Goal: Task Accomplishment & Management: Manage account settings

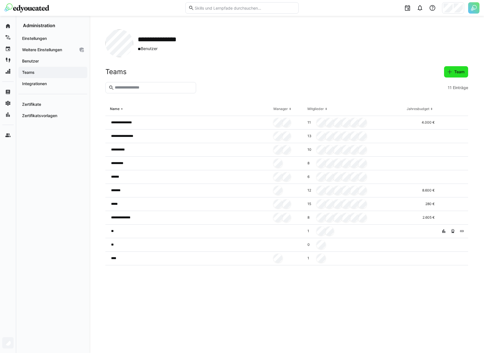
click at [460, 71] on span "Team" at bounding box center [459, 72] width 12 height 6
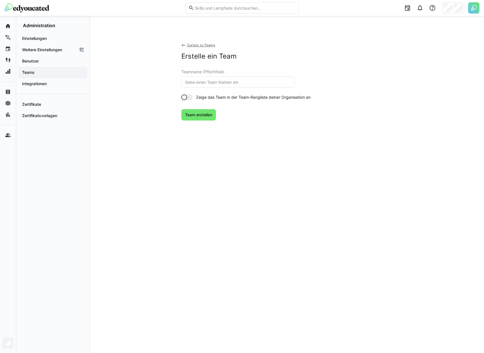
click at [279, 80] on input "text" at bounding box center [237, 82] width 107 height 5
type input "t4"
click at [197, 121] on div "Zurück zu Teams Erstelle ein Team Teamname (Pflichtfeld) t4 Zeige das Team in d…" at bounding box center [286, 92] width 211 height 127
click at [197, 118] on span "Team erstellen" at bounding box center [198, 114] width 35 height 11
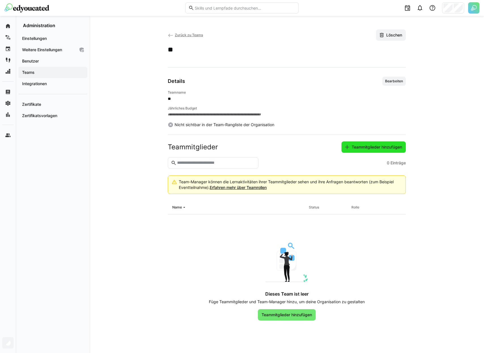
click at [374, 151] on span "Teammitglieder hinzufügen" at bounding box center [373, 147] width 64 height 11
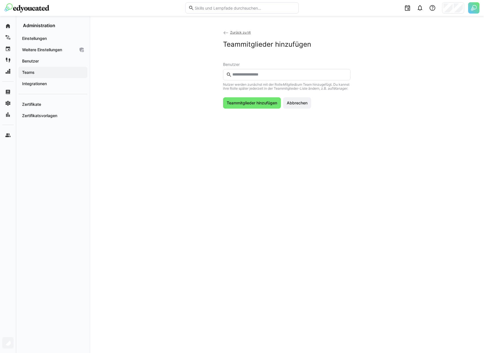
click at [242, 75] on input "text" at bounding box center [290, 74] width 116 height 5
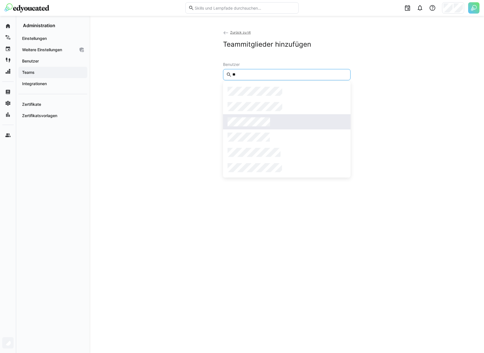
type input "**"
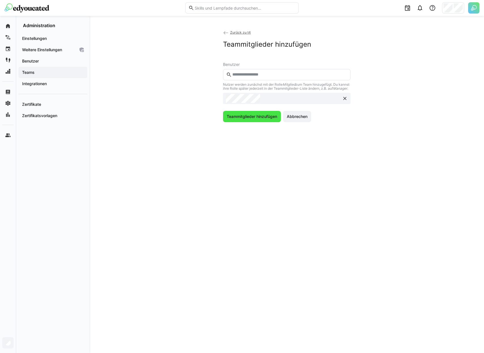
click at [261, 120] on span "Teammitglieder hinzufügen" at bounding box center [252, 117] width 52 height 6
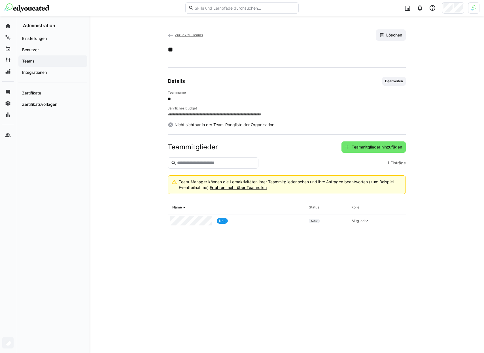
click at [194, 34] on span "Zurück zu Teams" at bounding box center [189, 35] width 28 height 4
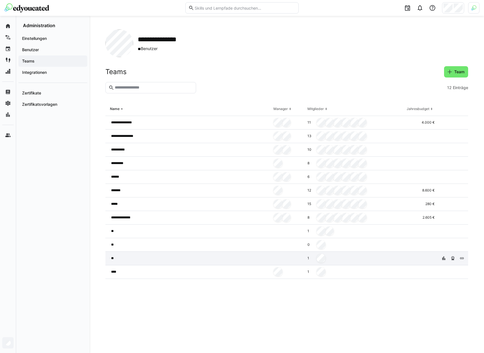
click at [244, 263] on div "**" at bounding box center [188, 259] width 166 height 14
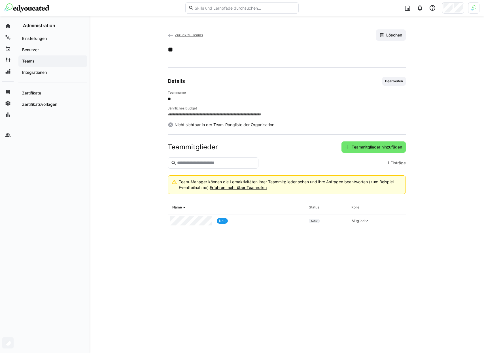
click at [197, 35] on span "Zurück zu Teams" at bounding box center [189, 35] width 28 height 4
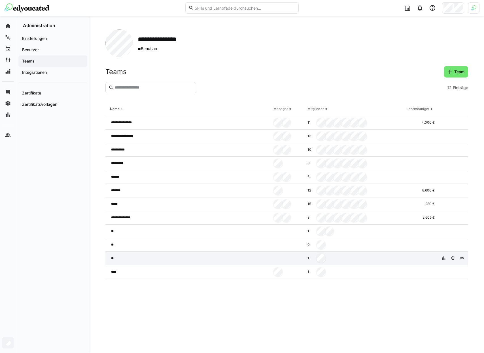
click at [336, 260] on div "1" at bounding box center [354, 259] width 99 height 14
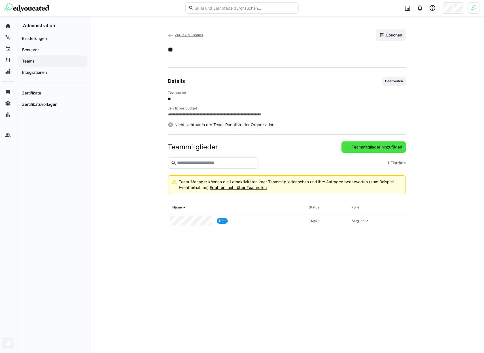
click at [366, 145] on span "Teammitglieder hinzufügen" at bounding box center [377, 147] width 52 height 6
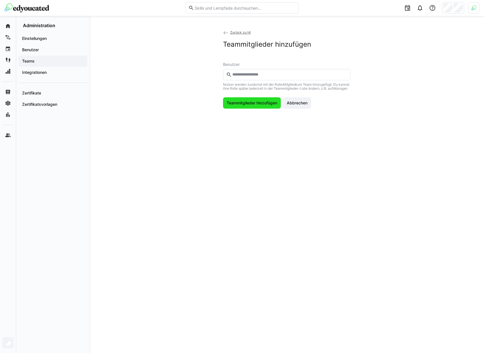
click at [263, 101] on span "Teammitglieder hinzufügen" at bounding box center [252, 102] width 58 height 11
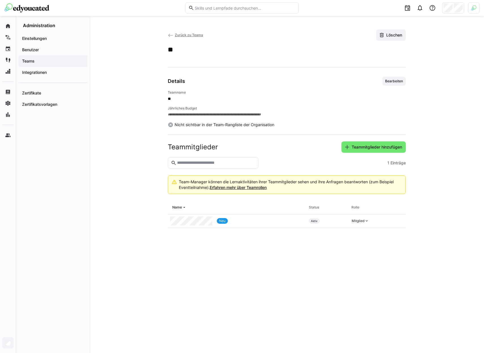
click at [383, 146] on span "Teammitglieder hinzufügen" at bounding box center [377, 147] width 52 height 6
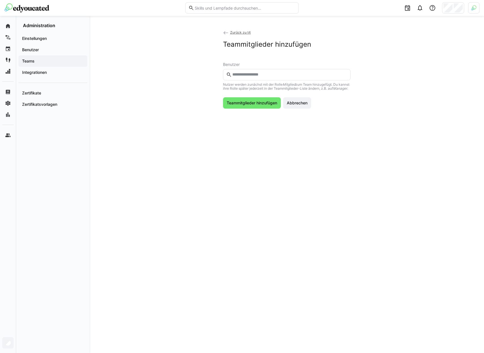
click at [246, 78] on eds-input at bounding box center [286, 74] width 127 height 11
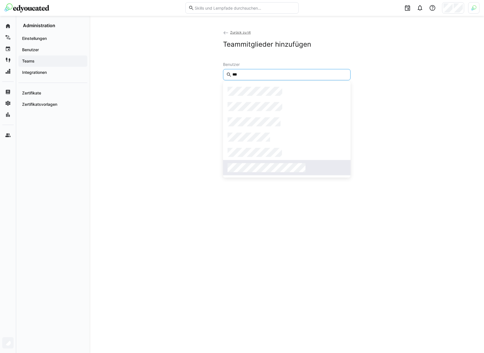
type input "***"
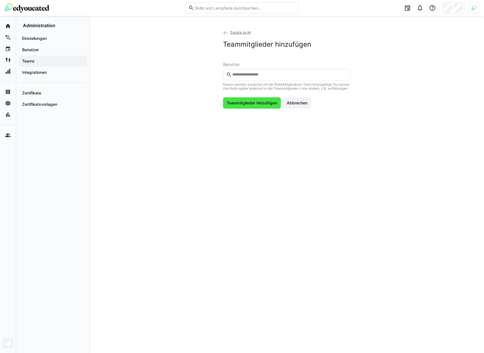
click at [260, 104] on span "Teammitglieder hinzufügen" at bounding box center [252, 102] width 58 height 11
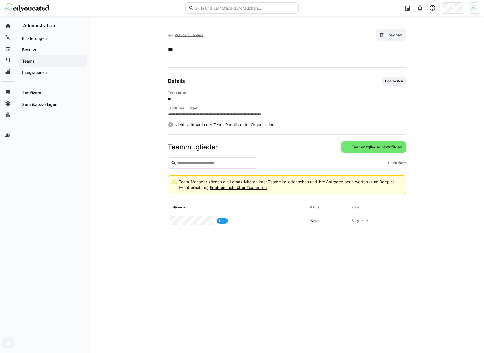
click at [183, 37] on span "Zurück zu Teams" at bounding box center [189, 35] width 28 height 4
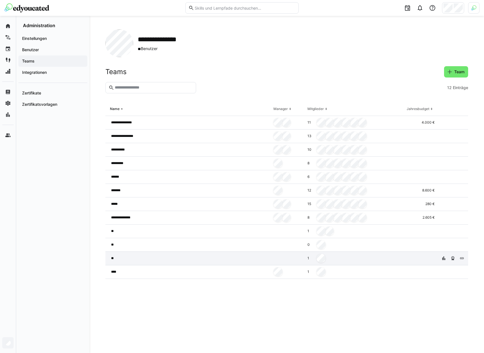
click at [278, 258] on div at bounding box center [288, 259] width 34 height 14
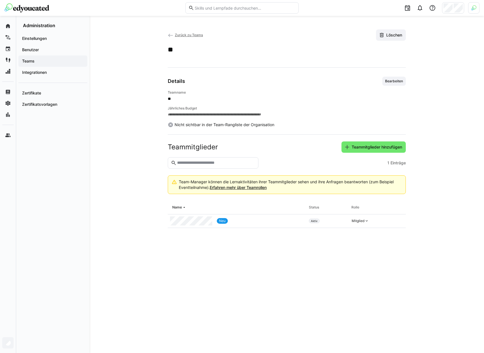
click at [193, 35] on span "Zurück zu Teams" at bounding box center [189, 35] width 28 height 4
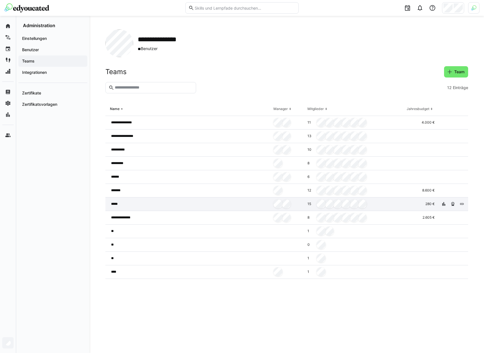
click at [229, 206] on div "*****" at bounding box center [188, 205] width 166 height 14
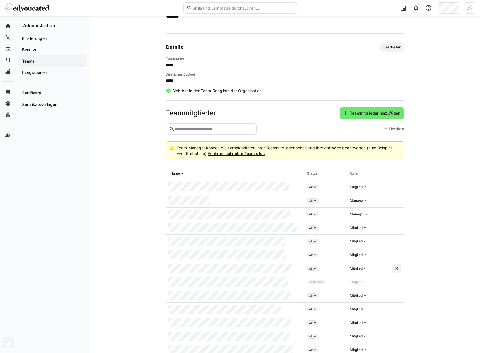
scroll to position [79, 0]
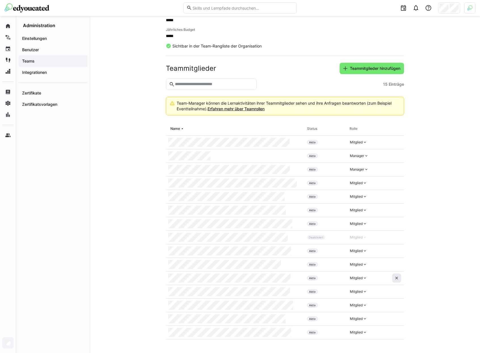
click at [400, 279] on span at bounding box center [396, 278] width 9 height 9
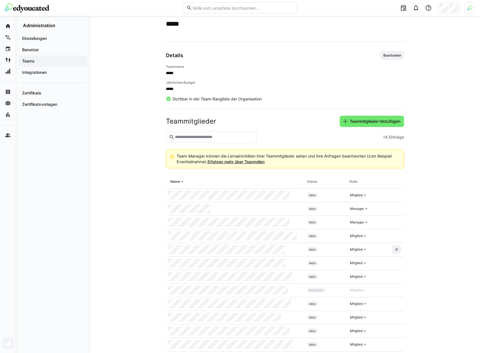
scroll to position [65, 0]
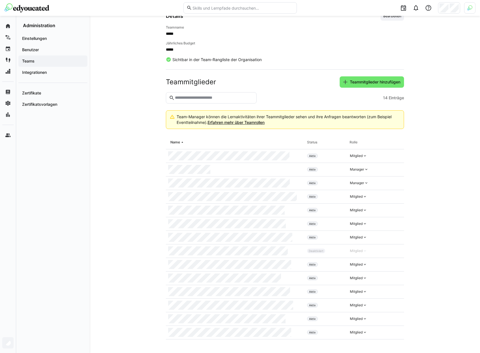
click at [60, 64] on div "Teams" at bounding box center [52, 61] width 69 height 11
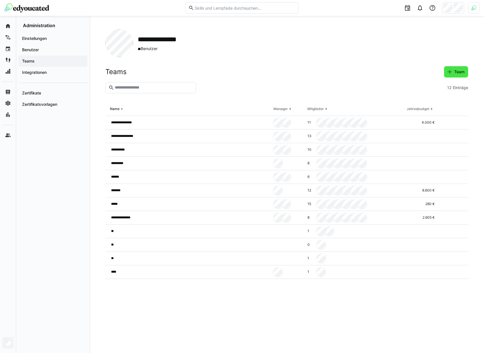
click at [455, 72] on span "Team" at bounding box center [459, 72] width 12 height 6
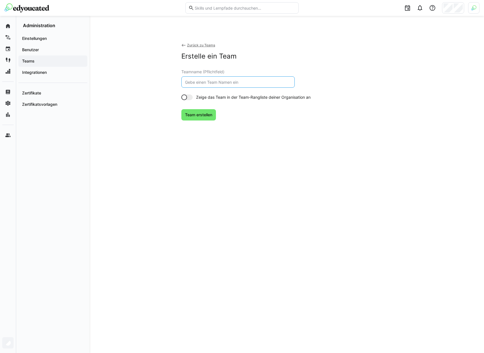
click at [223, 81] on input "text" at bounding box center [237, 82] width 107 height 5
type input "t5"
click at [207, 112] on span "Team erstellen" at bounding box center [198, 114] width 35 height 11
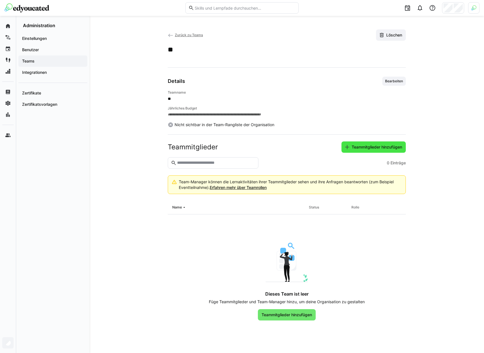
click at [347, 150] on eds-icon at bounding box center [347, 147] width 6 height 6
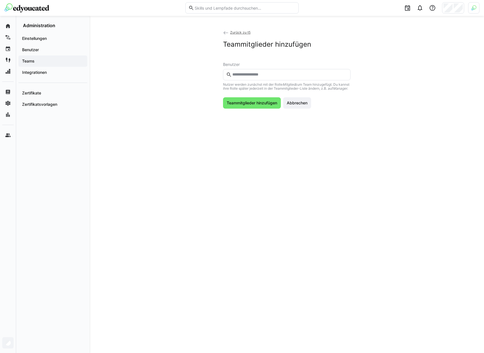
click at [256, 76] on input "text" at bounding box center [290, 74] width 116 height 5
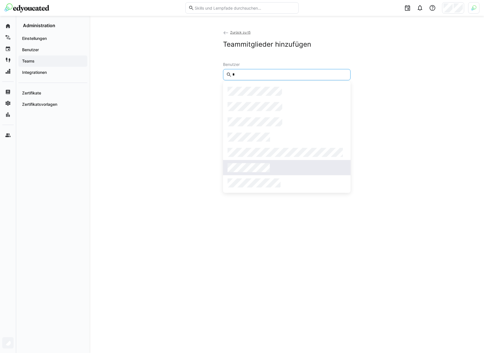
type input "*"
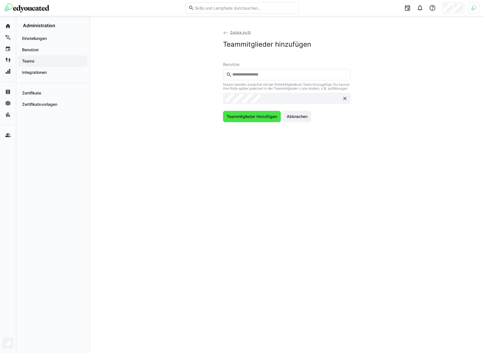
click at [253, 122] on span "Teammitglieder hinzufügen" at bounding box center [252, 116] width 58 height 11
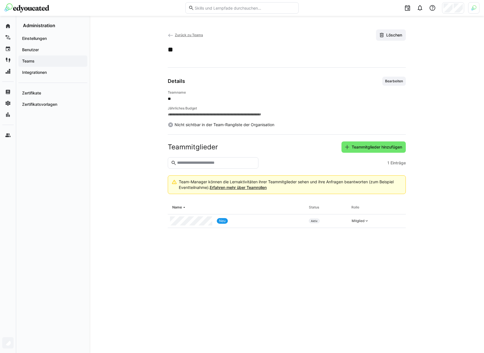
click at [194, 37] on span "Zurück zu Teams" at bounding box center [189, 35] width 28 height 4
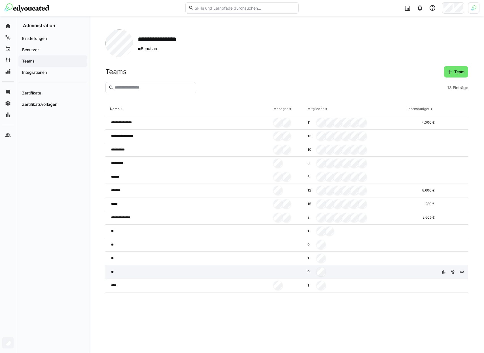
click at [344, 274] on div "0" at bounding box center [354, 273] width 99 height 14
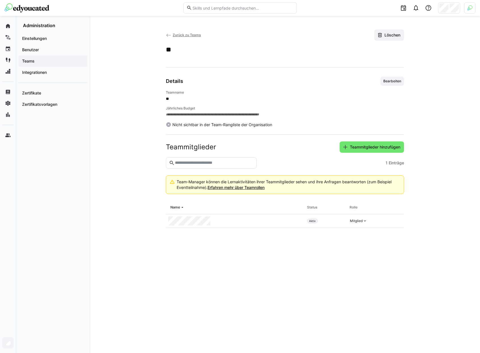
click at [195, 37] on span "Zurück zu Teams" at bounding box center [186, 35] width 28 height 4
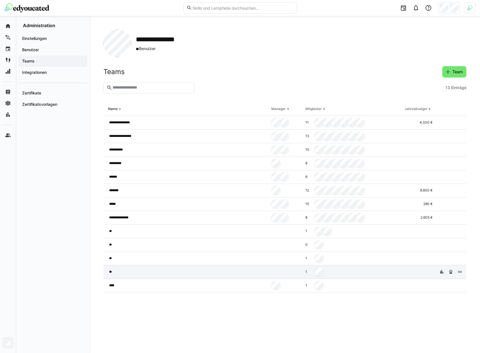
click at [293, 272] on div at bounding box center [286, 273] width 34 height 14
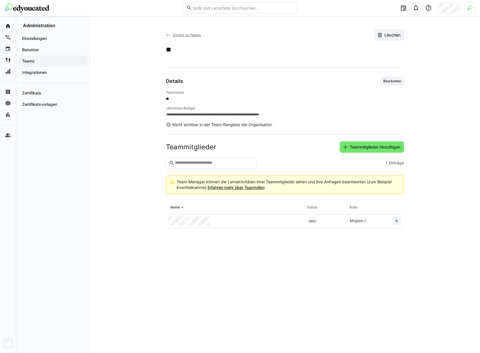
click at [282, 221] on div at bounding box center [235, 222] width 139 height 14
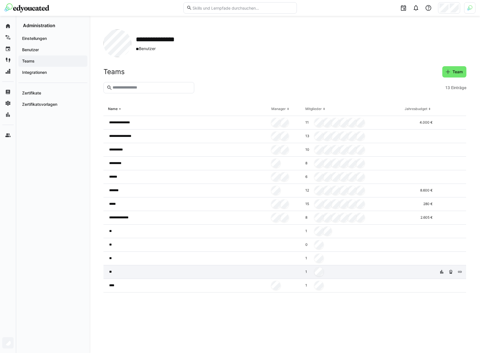
click at [390, 271] on div "1" at bounding box center [352, 273] width 99 height 14
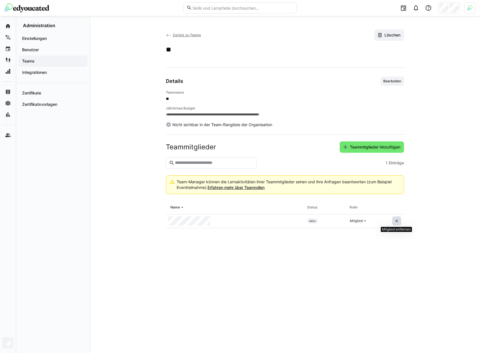
click at [397, 221] on eds-icon at bounding box center [396, 221] width 5 height 5
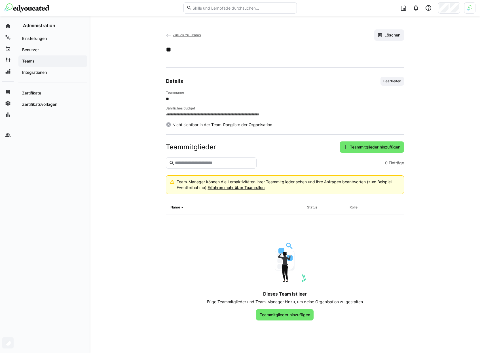
click at [194, 37] on span "Zurück zu Teams" at bounding box center [186, 35] width 28 height 4
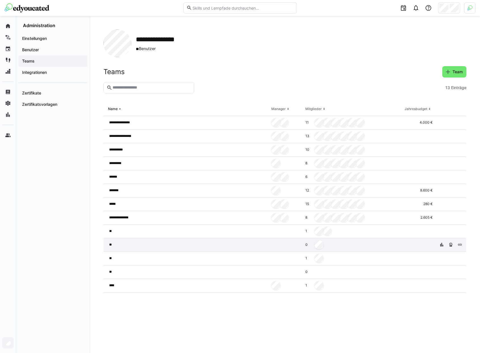
click at [286, 244] on div at bounding box center [286, 245] width 34 height 14
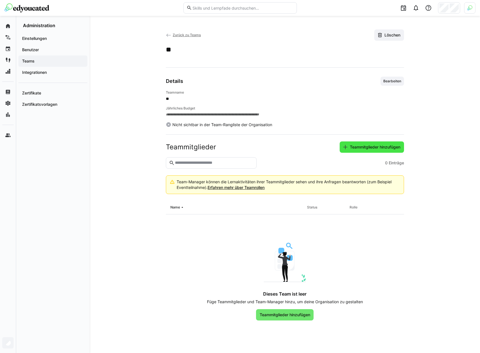
click at [360, 148] on span "Teammitglieder hinzufügen" at bounding box center [375, 147] width 52 height 6
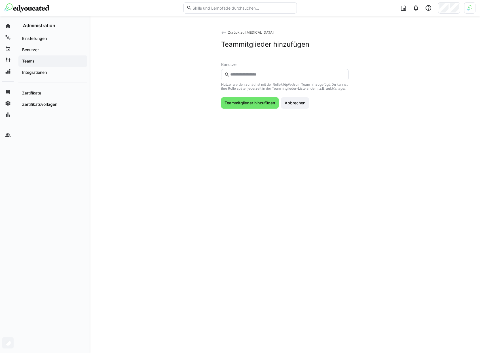
click at [248, 80] on eds-input at bounding box center [284, 74] width 127 height 11
click at [249, 78] on eds-input at bounding box center [284, 74] width 127 height 11
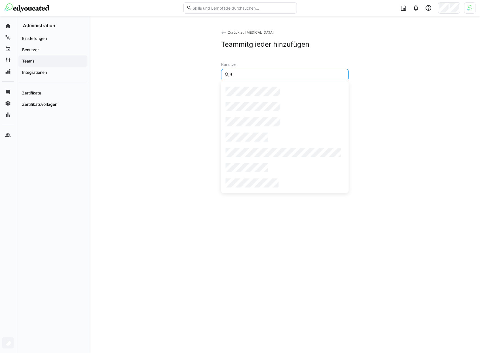
type input "*"
click at [394, 109] on app-add-team-members "Zurück zu t3 Teammitglieder hinzufügen Benutzer * Nutzer werden zunächst mit de…" at bounding box center [284, 68] width 363 height 79
click at [297, 106] on span "Abbrechen" at bounding box center [295, 103] width 22 height 6
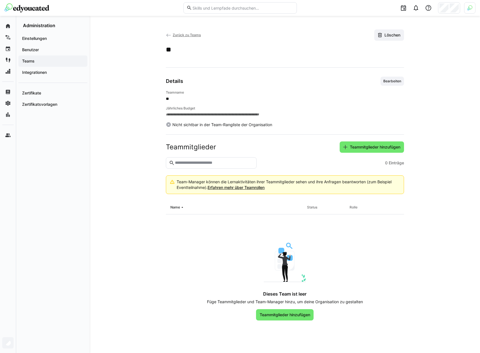
click at [190, 35] on span "Zurück zu Teams" at bounding box center [186, 35] width 28 height 4
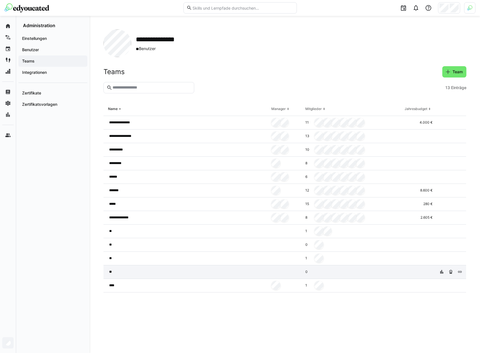
click at [329, 270] on div "0" at bounding box center [352, 273] width 99 height 14
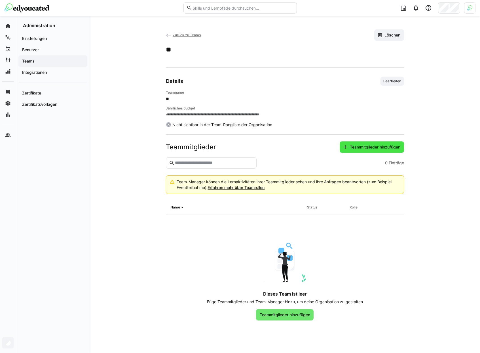
click at [350, 153] on span "Teammitglieder hinzufügen" at bounding box center [371, 147] width 64 height 11
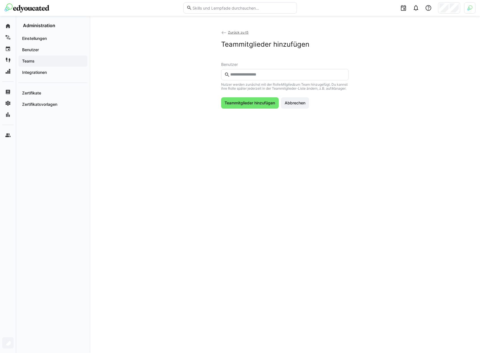
click at [248, 79] on eds-input at bounding box center [284, 74] width 127 height 11
click at [248, 77] on input "text" at bounding box center [287, 74] width 116 height 5
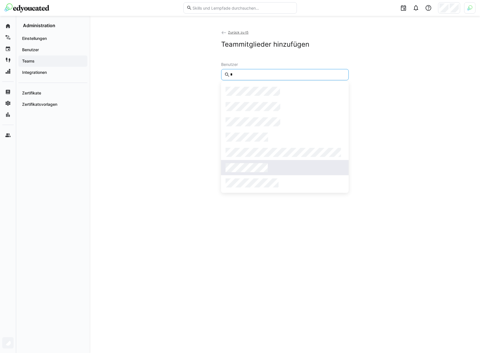
type input "*"
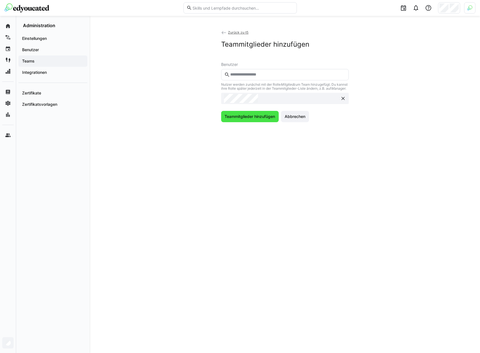
click at [248, 120] on span "Teammitglieder hinzufügen" at bounding box center [249, 117] width 52 height 6
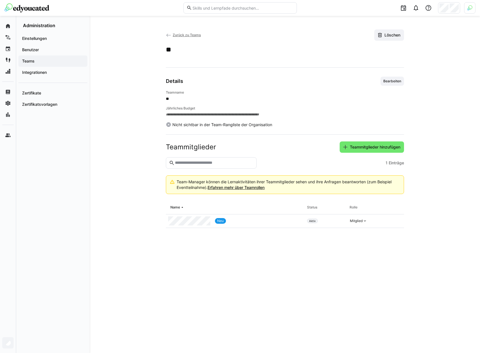
click at [188, 35] on span "Zurück zu Teams" at bounding box center [186, 35] width 28 height 4
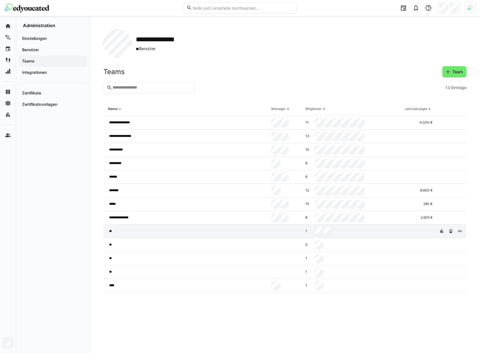
click at [176, 230] on div "**" at bounding box center [186, 232] width 166 height 14
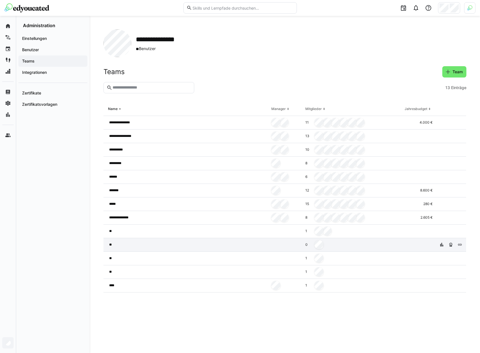
click at [271, 247] on div at bounding box center [286, 245] width 34 height 14
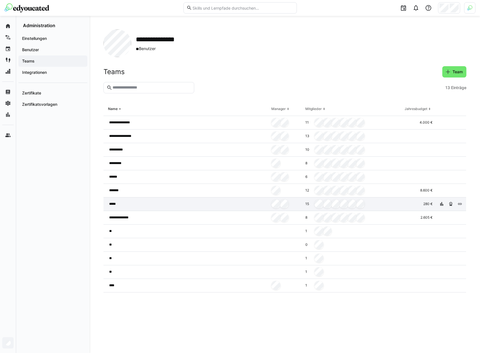
click at [295, 202] on div at bounding box center [286, 205] width 34 height 14
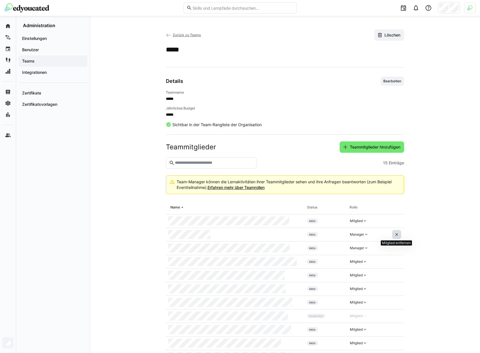
click at [396, 234] on eds-icon at bounding box center [396, 235] width 5 height 5
click at [192, 36] on span "Zurück zu Teams" at bounding box center [186, 35] width 28 height 4
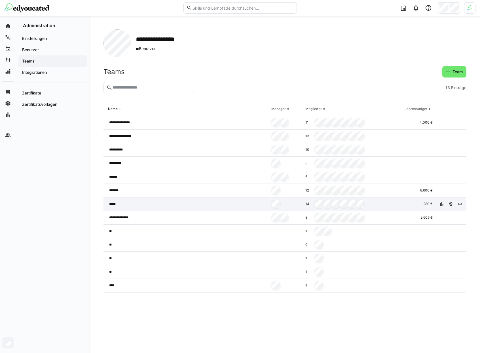
click at [144, 203] on div "*****" at bounding box center [186, 205] width 166 height 14
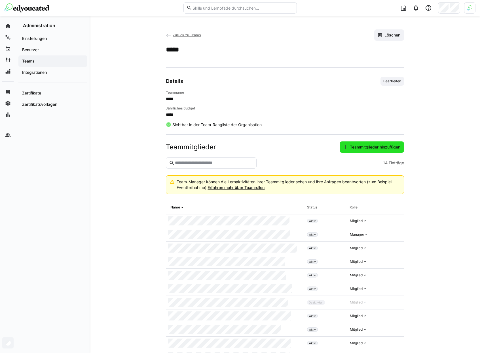
click at [364, 147] on span "Teammitglieder hinzufügen" at bounding box center [375, 147] width 52 height 6
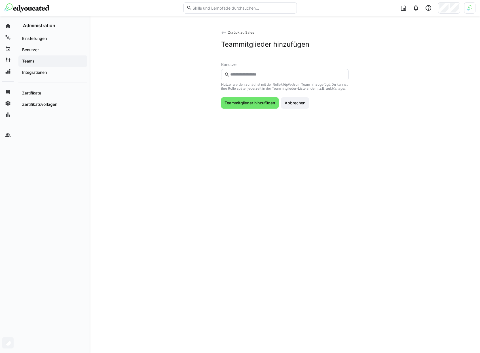
click at [253, 77] on eds-input at bounding box center [284, 74] width 127 height 11
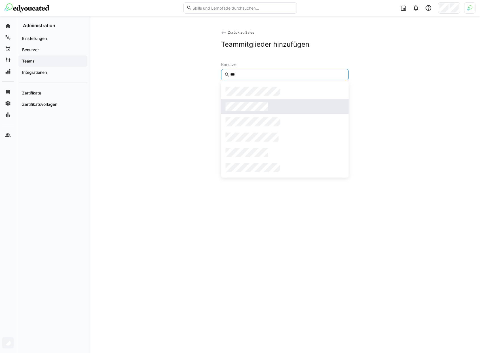
type input "***"
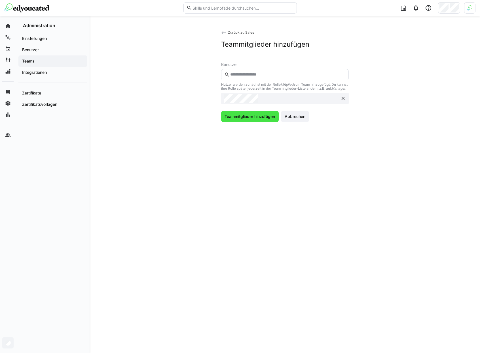
click at [248, 119] on span "Teammitglieder hinzufügen" at bounding box center [249, 117] width 52 height 6
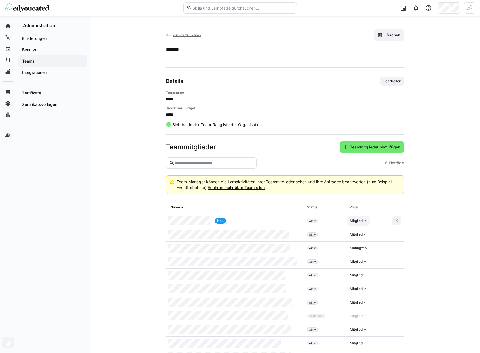
click at [359, 219] on div "Mitglied" at bounding box center [356, 221] width 13 height 5
click at [365, 238] on div "Manager" at bounding box center [398, 234] width 102 height 10
click at [451, 182] on app-team-details "Zurück zu Teams Löschen ***** Details Bearbeiten Teamname ***** Jährliches Budg…" at bounding box center [284, 223] width 363 height 389
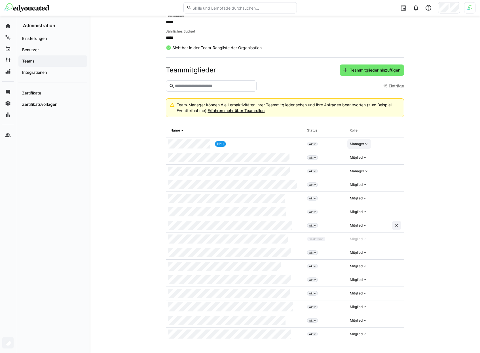
scroll to position [79, 0]
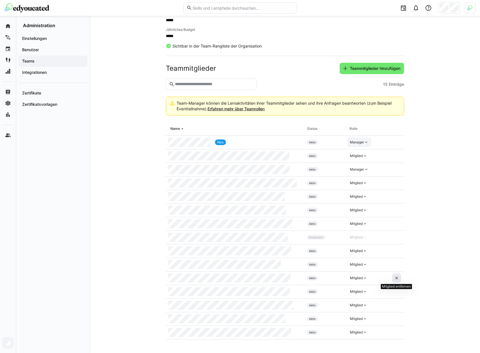
click at [396, 278] on eds-icon at bounding box center [396, 278] width 5 height 5
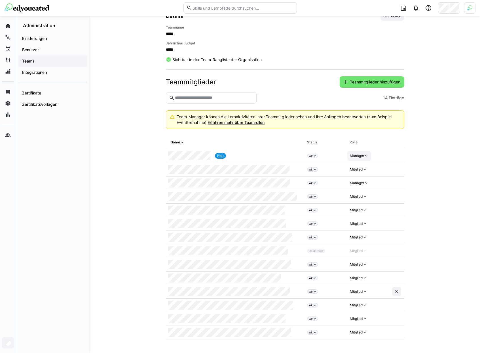
scroll to position [65, 0]
click at [392, 240] on span at bounding box center [396, 237] width 9 height 9
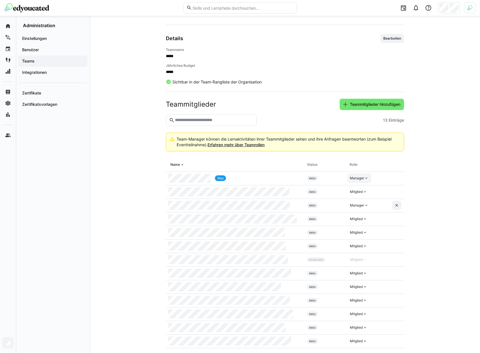
scroll to position [52, 0]
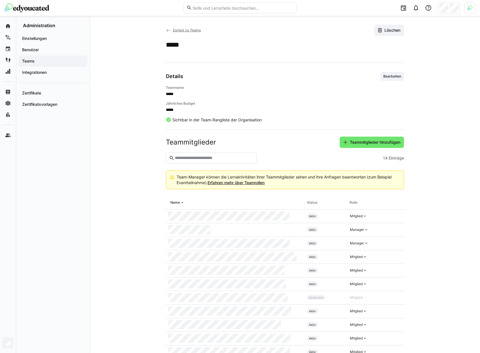
scroll to position [65, 0]
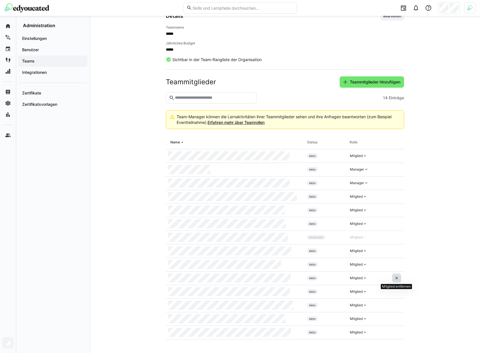
click at [398, 278] on eds-icon at bounding box center [396, 278] width 5 height 5
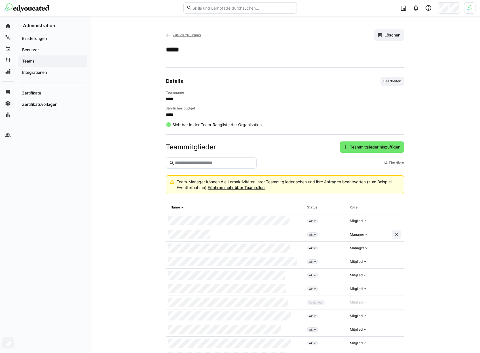
scroll to position [65, 0]
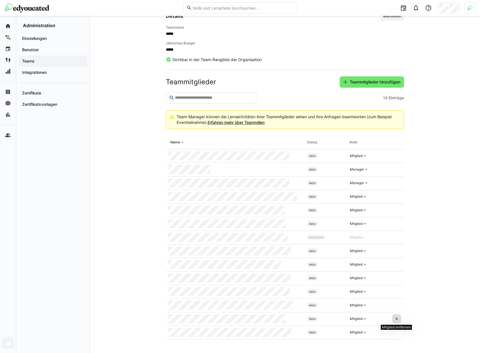
click at [399, 320] on span at bounding box center [396, 319] width 9 height 9
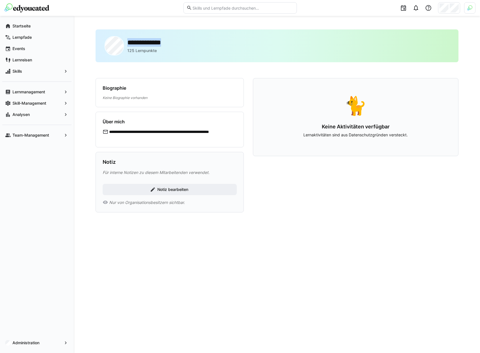
drag, startPoint x: 126, startPoint y: 42, endPoint x: 192, endPoint y: 41, distance: 66.0
click at [191, 41] on div "**********" at bounding box center [276, 45] width 363 height 33
click at [192, 41] on div "**********" at bounding box center [276, 45] width 363 height 33
click at [120, 44] on div "**********" at bounding box center [276, 45] width 363 height 33
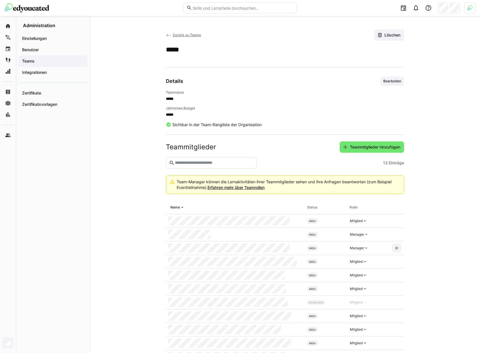
scroll to position [52, 0]
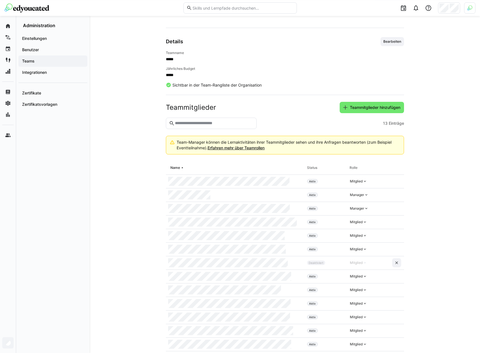
scroll to position [52, 0]
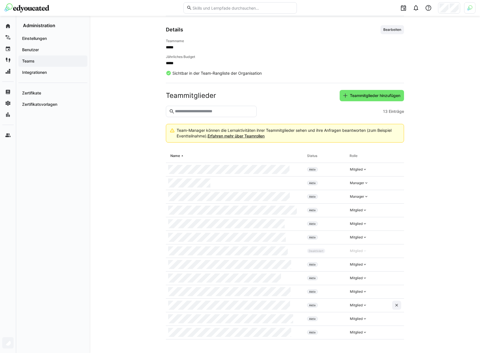
click at [402, 308] on div at bounding box center [396, 306] width 14 height 14
click at [400, 307] on span at bounding box center [396, 305] width 9 height 9
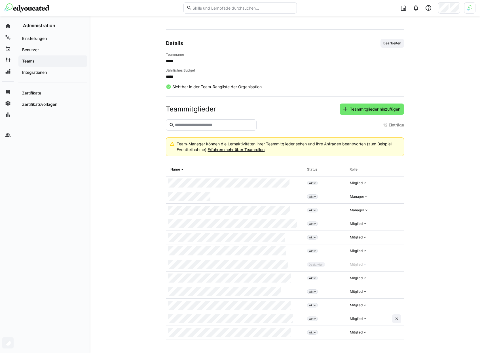
scroll to position [38, 0]
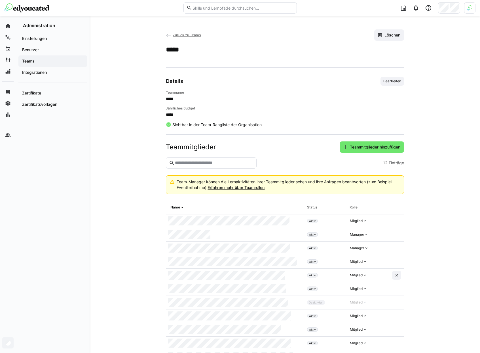
scroll to position [38, 0]
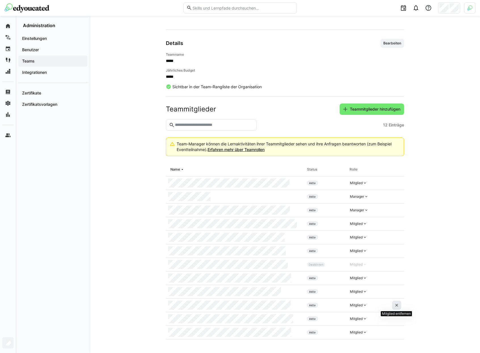
click at [393, 307] on span at bounding box center [396, 305] width 9 height 9
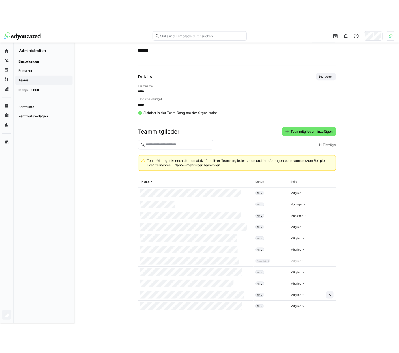
scroll to position [24, 0]
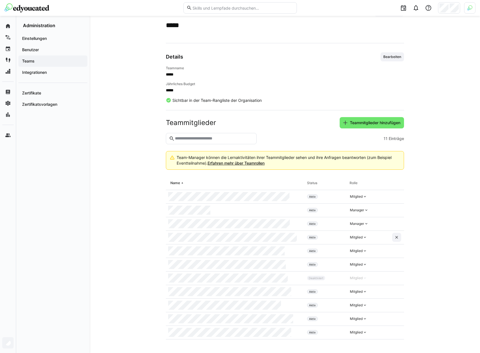
click at [423, 200] on app-team-details "Zurück zu Teams Löschen ***** Details Bearbeiten Teamname ***** Jährliches Budg…" at bounding box center [284, 172] width 363 height 335
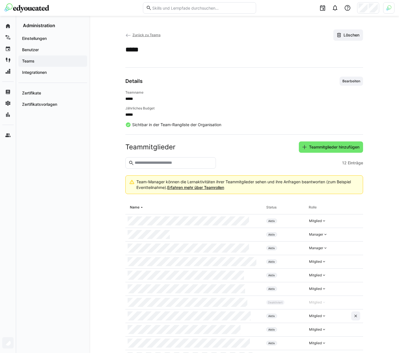
click at [155, 34] on span "Zurück zu Teams" at bounding box center [147, 35] width 28 height 4
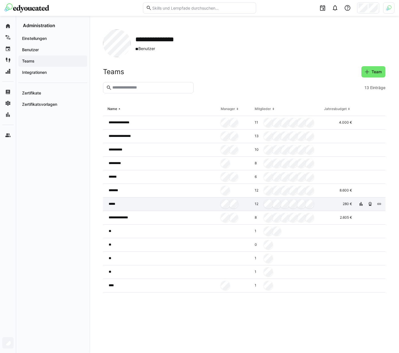
click at [110, 203] on span "*****" at bounding box center [113, 204] width 9 height 5
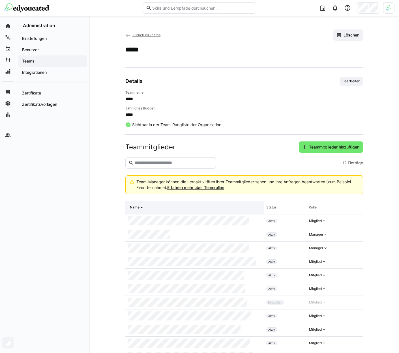
scroll to position [38, 0]
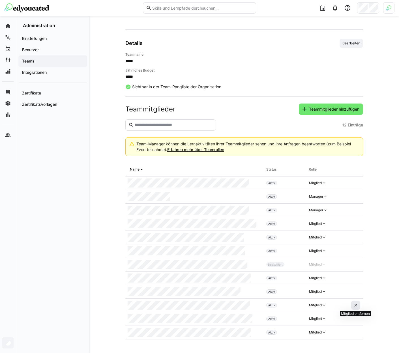
click at [356, 307] on eds-icon at bounding box center [356, 305] width 5 height 5
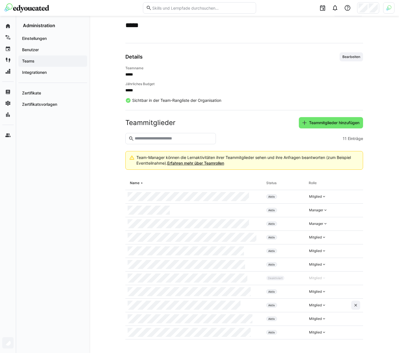
click at [242, 72] on span "*****" at bounding box center [244, 75] width 238 height 6
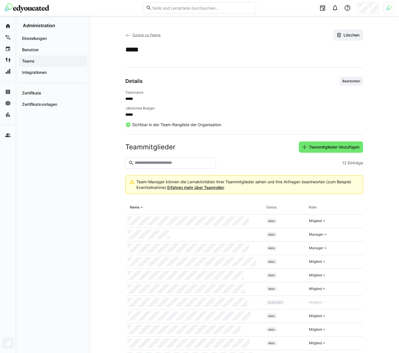
scroll to position [38, 0]
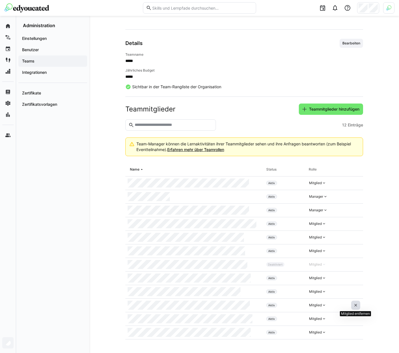
click at [354, 308] on eds-icon at bounding box center [356, 305] width 5 height 5
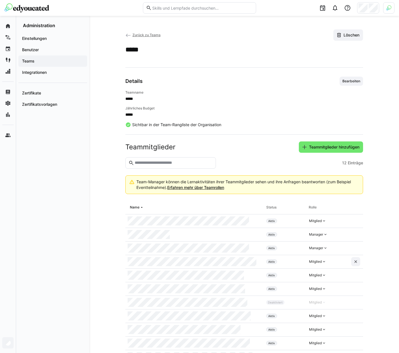
scroll to position [38, 0]
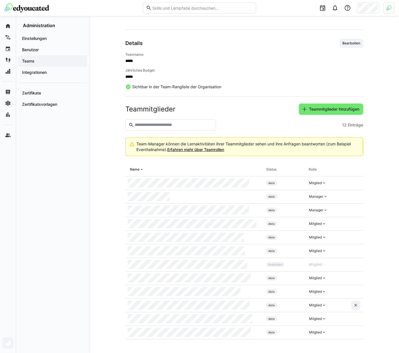
drag, startPoint x: 252, startPoint y: 309, endPoint x: 182, endPoint y: 299, distance: 70.6
click at [182, 299] on div at bounding box center [194, 306] width 139 height 14
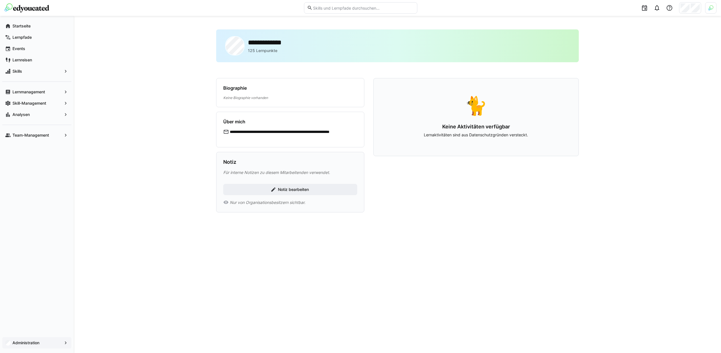
click at [0, 0] on app-navigation-label "Administration" at bounding box center [0, 0] width 0 height 0
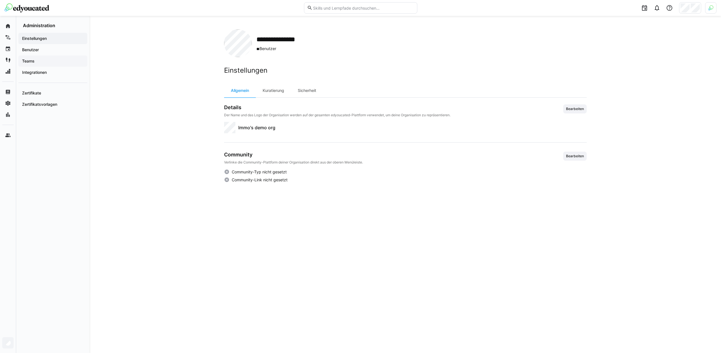
click at [45, 62] on span "Teams" at bounding box center [52, 61] width 63 height 6
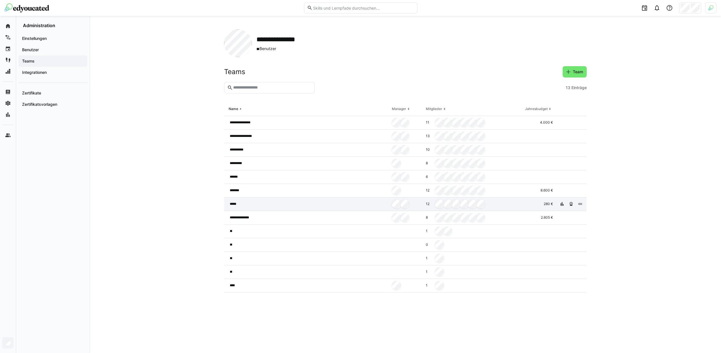
click at [250, 206] on div "*****" at bounding box center [307, 205] width 166 height 14
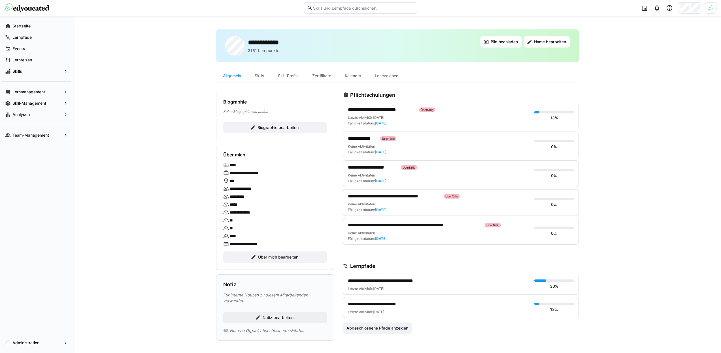
click at [717, 6] on header at bounding box center [360, 8] width 721 height 16
click at [714, 6] on div at bounding box center [710, 7] width 11 height 11
click at [649, 63] on span "Aktivieren" at bounding box center [648, 66] width 22 height 9
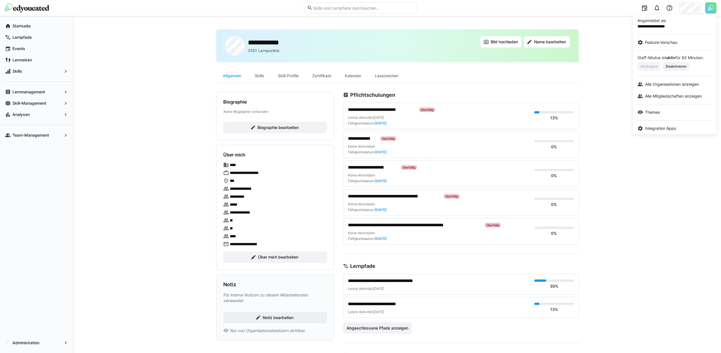
click at [686, 10] on div at bounding box center [360, 176] width 721 height 353
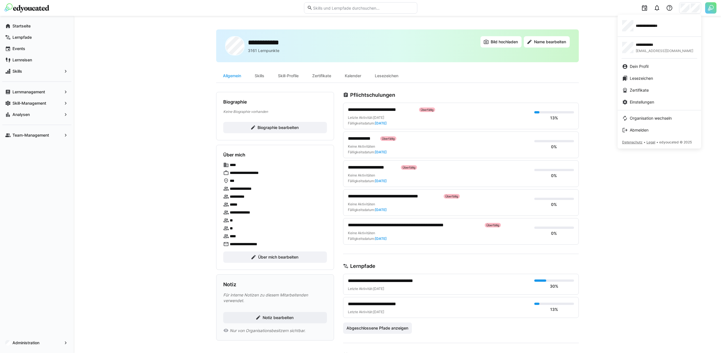
click at [459, 73] on div at bounding box center [360, 176] width 721 height 353
click at [646, 27] on span "**********" at bounding box center [652, 26] width 33 height 6
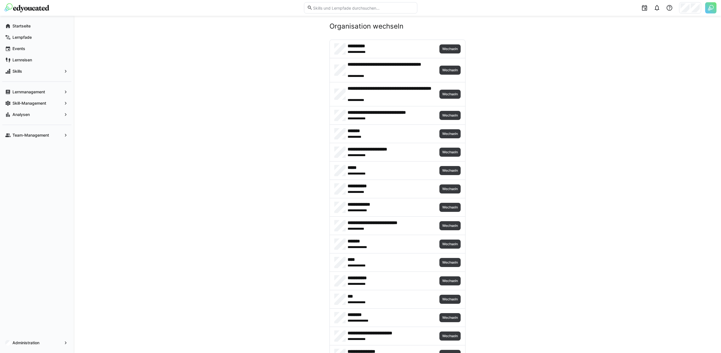
scroll to position [73, 0]
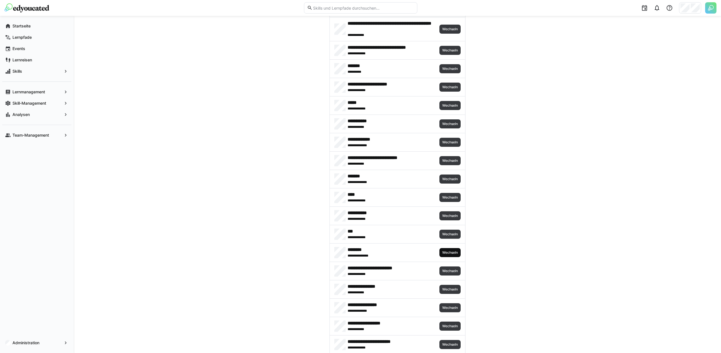
click at [455, 251] on span "Wechseln" at bounding box center [450, 253] width 17 height 5
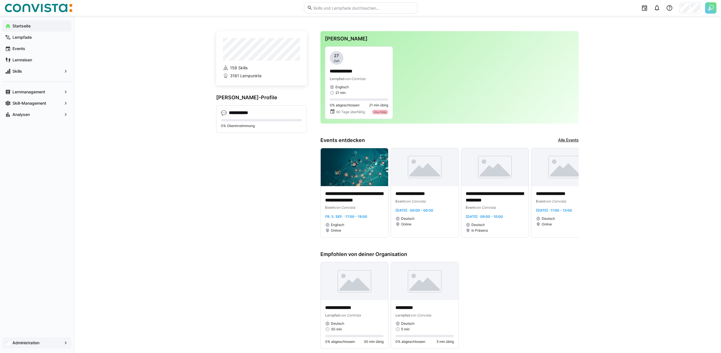
click at [0, 0] on app-navigation-label "Administration" at bounding box center [0, 0] width 0 height 0
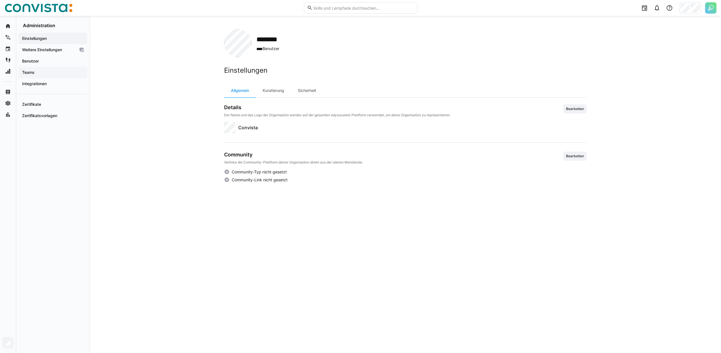
click at [0, 0] on app-navigation-label "Teams" at bounding box center [0, 0] width 0 height 0
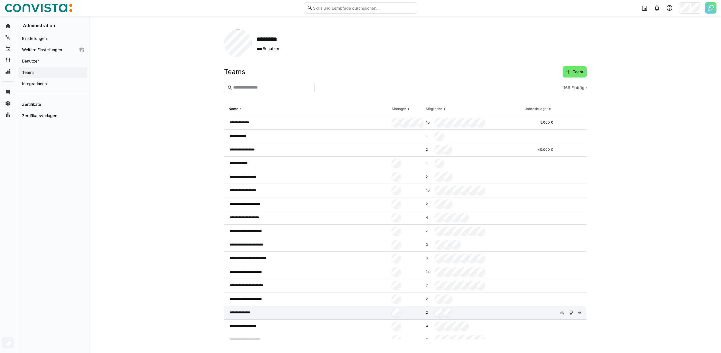
click at [320, 311] on div "**********" at bounding box center [307, 313] width 166 height 14
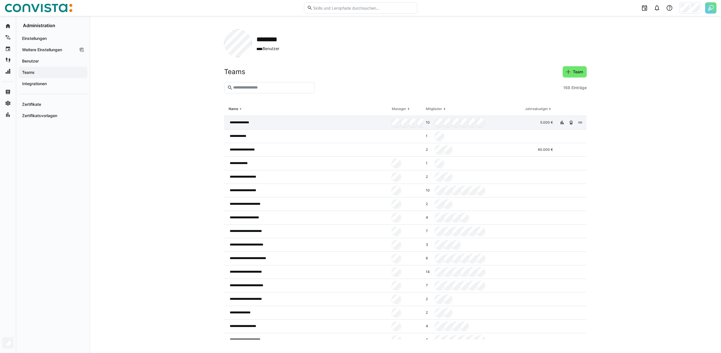
click at [269, 120] on div "**********" at bounding box center [307, 123] width 166 height 14
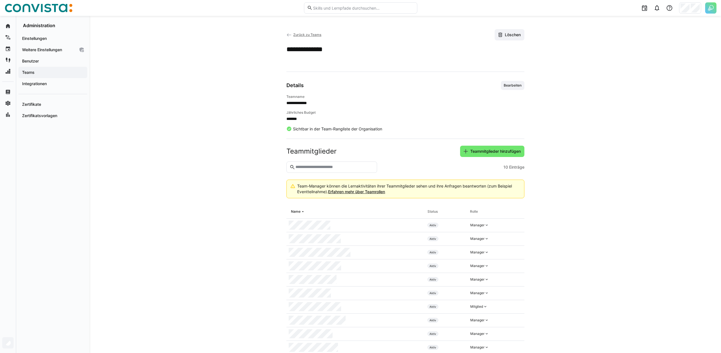
scroll to position [15, 0]
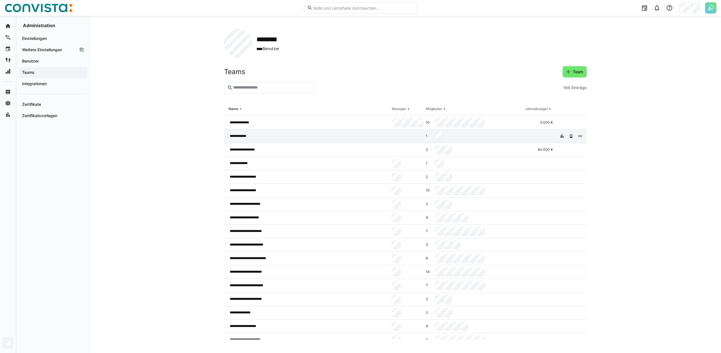
click at [268, 137] on div "**********" at bounding box center [307, 137] width 166 height 14
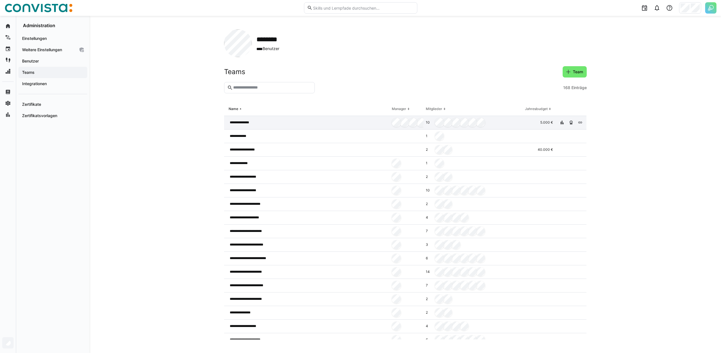
click at [278, 121] on div "**********" at bounding box center [307, 123] width 166 height 14
click at [243, 125] on span "**********" at bounding box center [244, 122] width 28 height 5
